Goal: Task Accomplishment & Management: Use online tool/utility

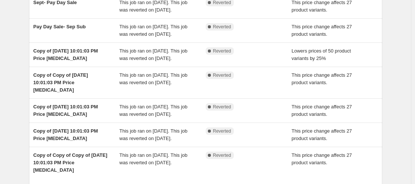
scroll to position [274, 0]
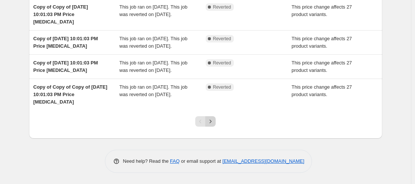
click at [214, 123] on icon "Next" at bounding box center [210, 120] width 7 height 7
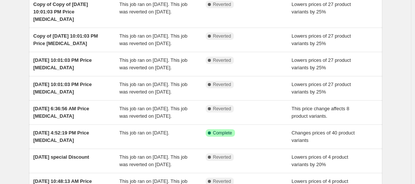
scroll to position [244, 0]
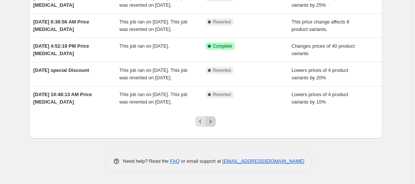
click at [211, 124] on icon "Next" at bounding box center [210, 120] width 7 height 7
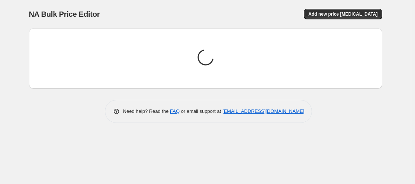
scroll to position [0, 0]
